Goal: Task Accomplishment & Management: Complete application form

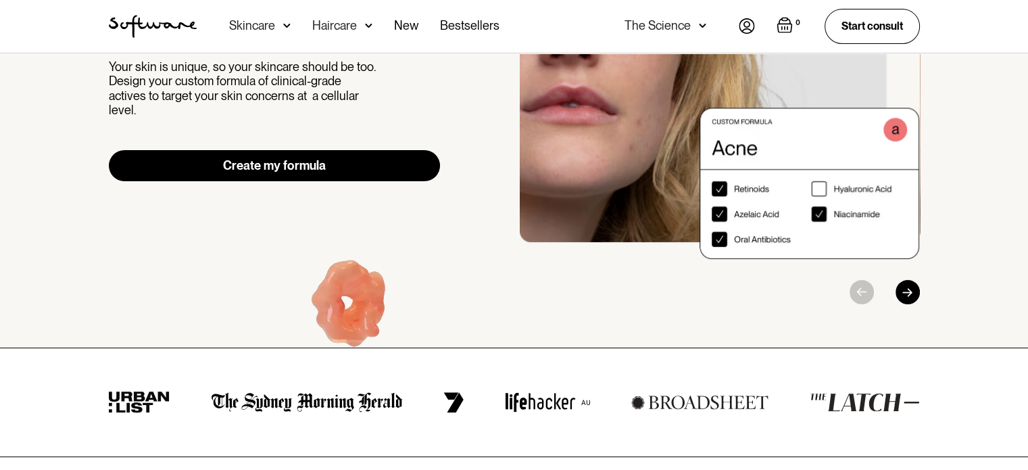
click at [376, 151] on link "Create my formula" at bounding box center [275, 165] width 332 height 31
